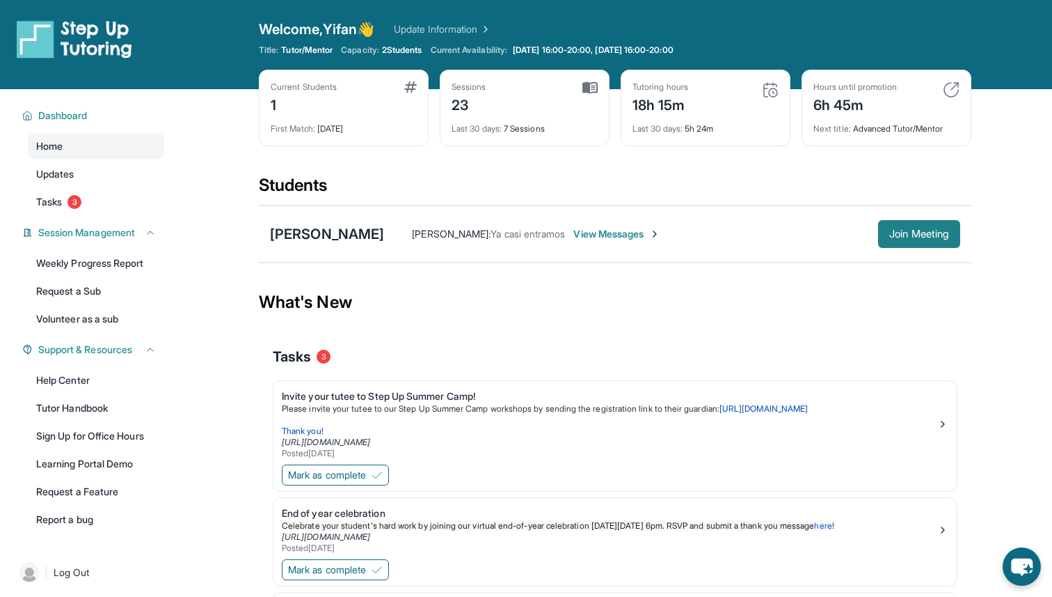
click at [917, 242] on button "Join Meeting" at bounding box center [919, 234] width 82 height 28
